Goal: Check status: Check status

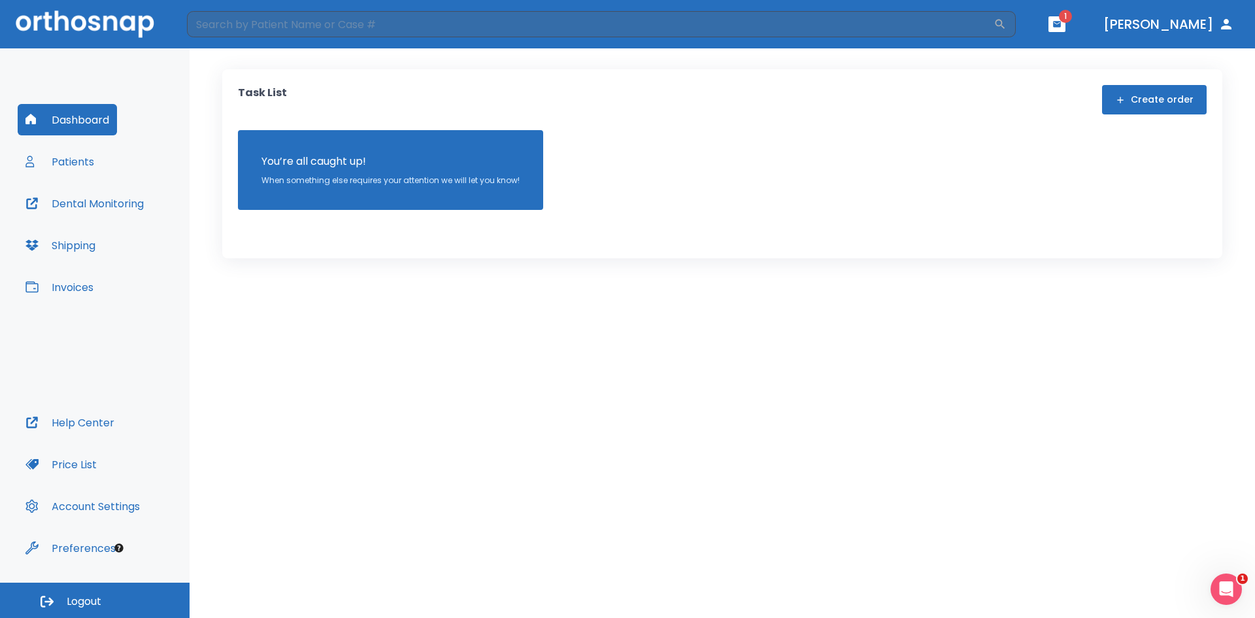
click at [1072, 18] on span "1" at bounding box center [1065, 16] width 13 height 13
click at [1072, 22] on span "1" at bounding box center [1065, 16] width 13 height 13
click at [1061, 22] on icon "button" at bounding box center [1057, 24] width 8 height 6
click at [996, 56] on li "[PERSON_NAME] 1" at bounding box center [1025, 54] width 139 height 26
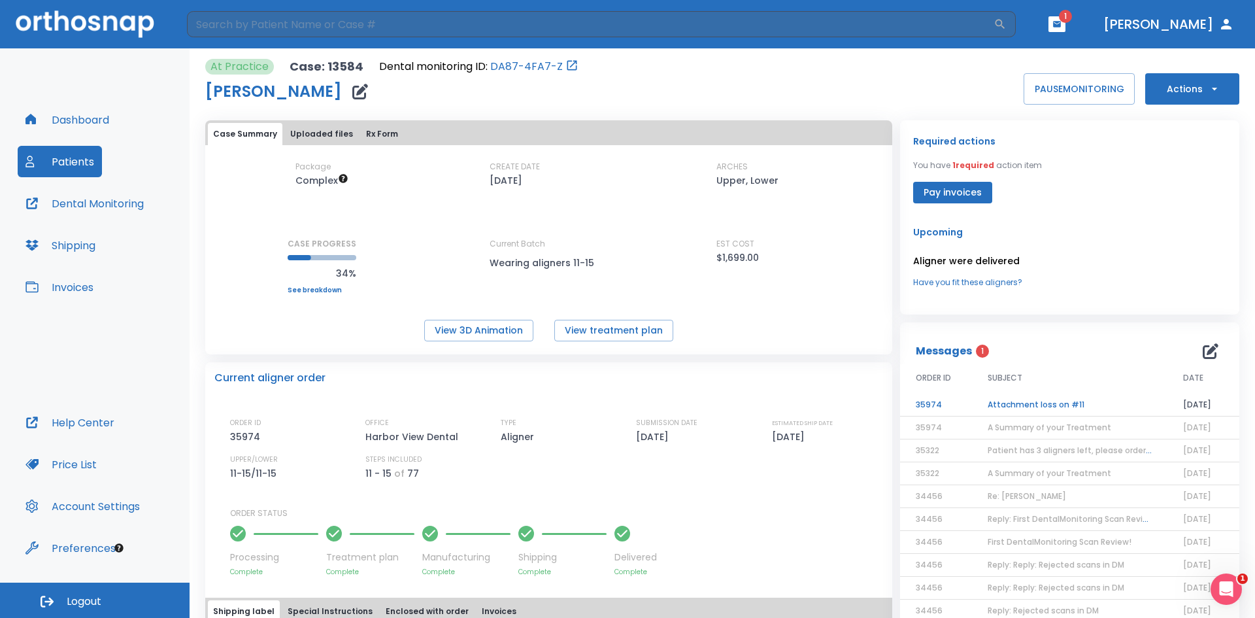
click at [1045, 401] on td "Attachment loss on #11" at bounding box center [1069, 404] width 195 height 23
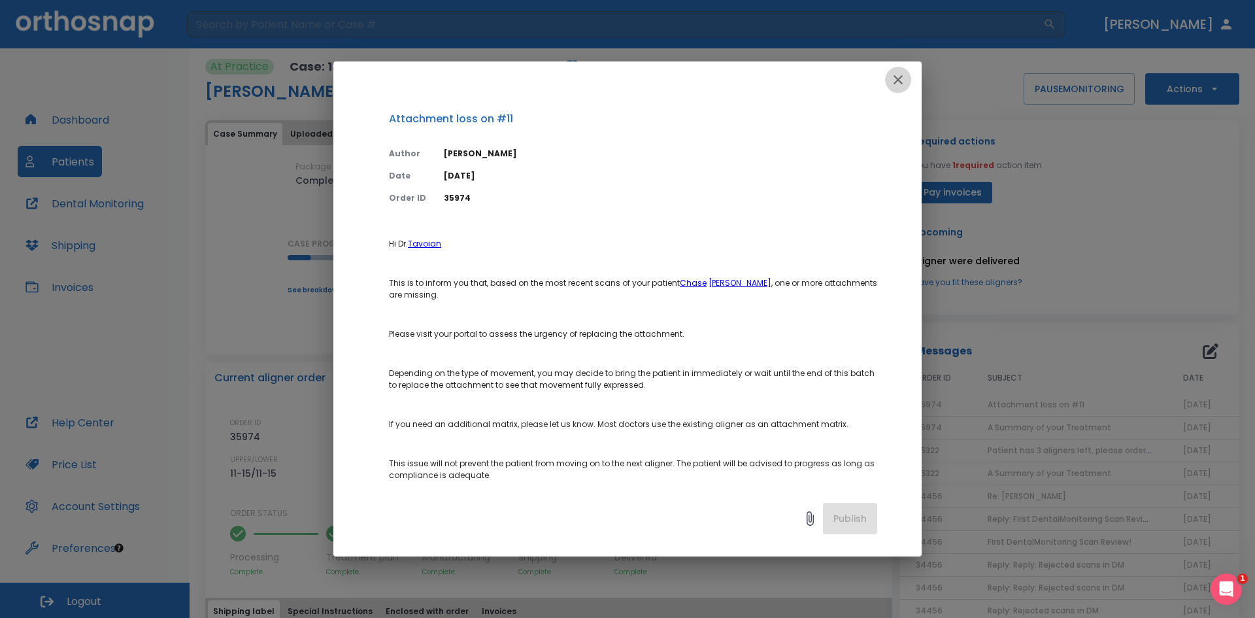
click at [891, 81] on icon "button" at bounding box center [898, 80] width 16 height 16
